Goal: Information Seeking & Learning: Learn about a topic

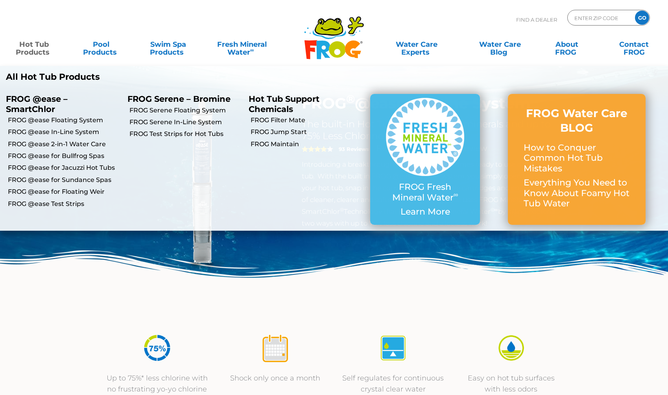
click at [40, 44] on link "Hot Tub Products" at bounding box center [34, 45] width 52 height 16
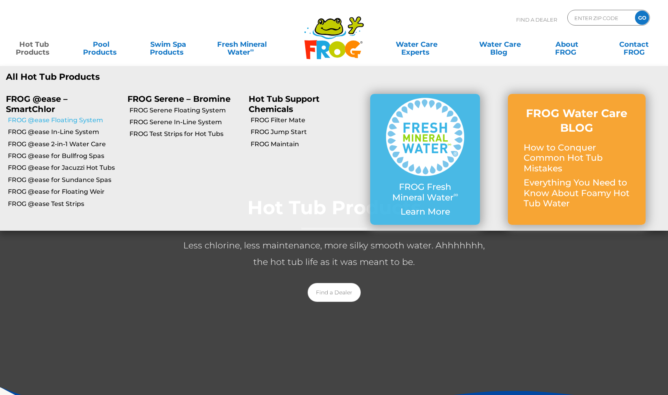
click at [55, 120] on link "FROG @ease Floating System" at bounding box center [65, 120] width 114 height 9
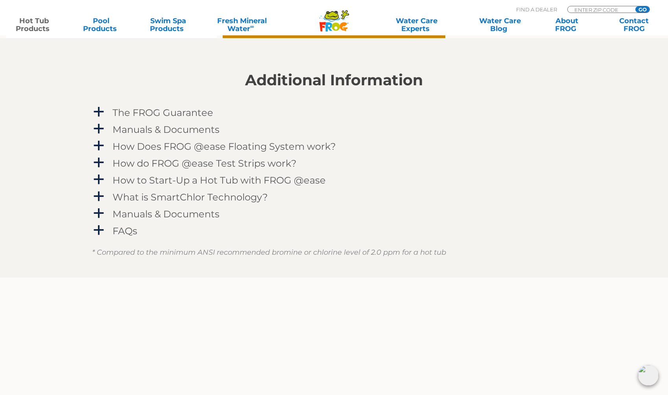
scroll to position [786, 0]
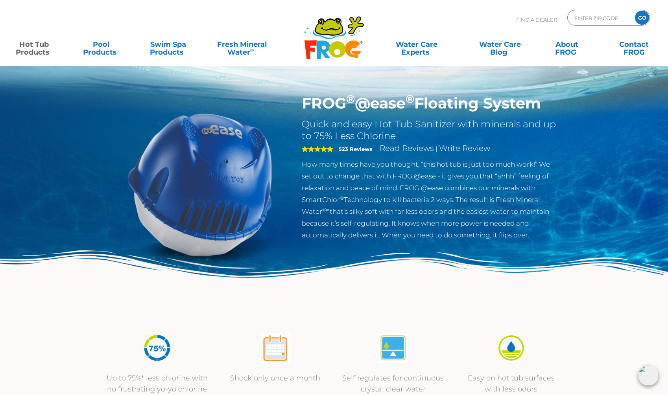
drag, startPoint x: 550, startPoint y: 107, endPoint x: 302, endPoint y: 105, distance: 248.1
click at [302, 105] on h1 "FROG ® @ease ® Floating System" at bounding box center [430, 103] width 257 height 18
copy h1 "FROG ® @ease ® Floating System"
click at [342, 113] on div "FROG ® @ease ® Floating System Quick and easy Hot Tub Sanitizer with minerals a…" at bounding box center [430, 167] width 257 height 147
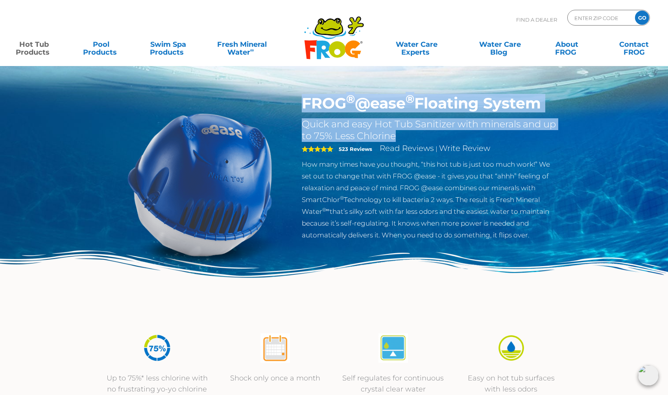
drag, startPoint x: 377, startPoint y: 134, endPoint x: 300, endPoint y: 105, distance: 82.5
click at [300, 105] on div "FROG ® @ease ® Floating System Quick and easy Hot Tub Sanitizer with minerals a…" at bounding box center [430, 169] width 269 height 151
copy div "FROG ® @ease ® Floating System Quick and easy Hot Tub Sanitizer with minerals a…"
